Goal: Communication & Community: Ask a question

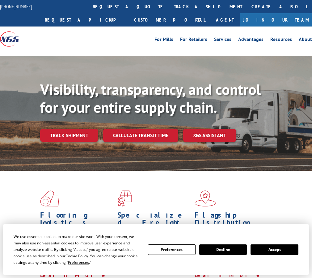
drag, startPoint x: 66, startPoint y: 142, endPoint x: 65, endPoint y: 128, distance: 14.2
click at [66, 142] on div "Visibility, transparency, and control for your entire supply chain. Track shipm…" at bounding box center [176, 124] width 272 height 86
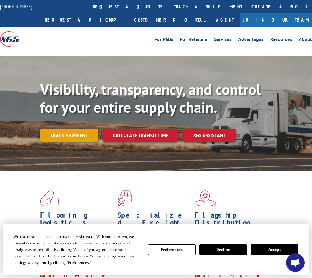
click at [66, 136] on link "Track shipment" at bounding box center [69, 135] width 58 height 13
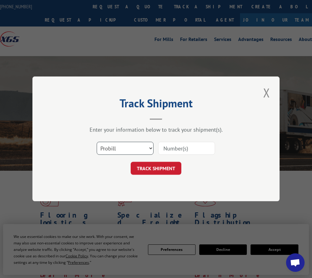
click at [115, 154] on select "Select category... Probill BOL PO" at bounding box center [125, 148] width 57 height 13
select select "po"
click at [97, 142] on select "Select category... Probill BOL PO" at bounding box center [125, 148] width 57 height 13
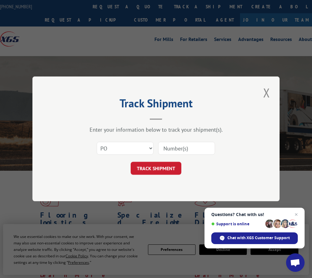
click at [164, 152] on input at bounding box center [186, 148] width 57 height 13
type input "04509862"
click at [131, 162] on button "TRACK SHIPMENT" at bounding box center [156, 168] width 51 height 13
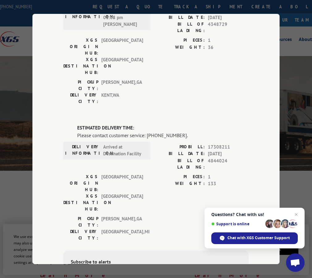
scroll to position [180, 0]
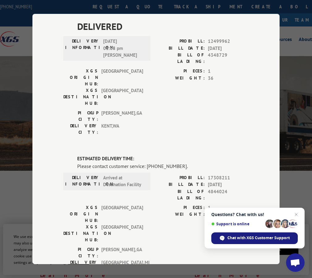
click at [268, 239] on span "Chat with XGS Customer Support" at bounding box center [258, 238] width 62 height 6
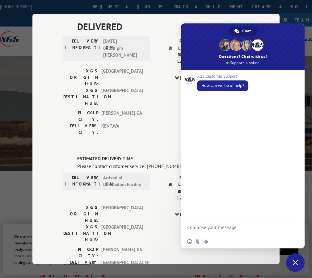
click at [203, 228] on textarea "Compose your message..." at bounding box center [236, 227] width 99 height 15
type textarea "i"
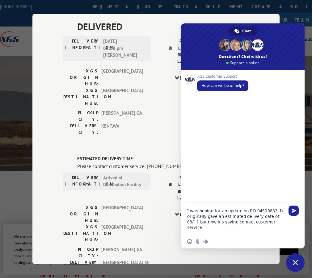
type textarea "I was hoping for an update on PO 04509862. It originally gave an estimated deli…"
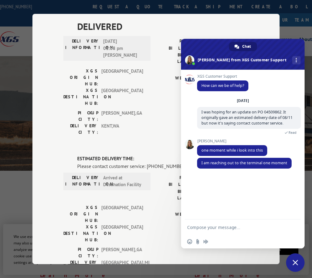
click at [222, 226] on textarea "Compose your message..." at bounding box center [236, 227] width 99 height 15
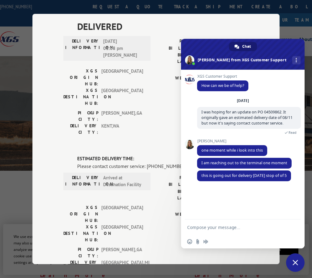
click at [228, 230] on textarea "Compose your message..." at bounding box center [236, 227] width 99 height 15
type textarea "Thank you so much."
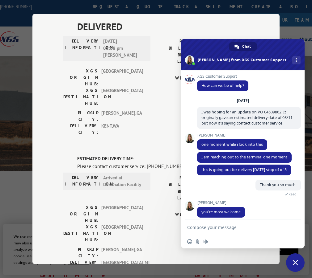
scroll to position [16, 0]
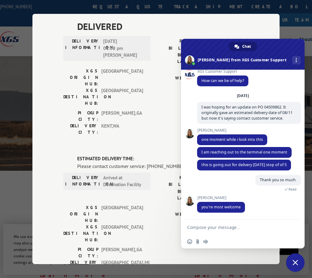
click at [295, 261] on span "Close chat" at bounding box center [295, 263] width 6 height 6
